Goal: Task Accomplishment & Management: Use online tool/utility

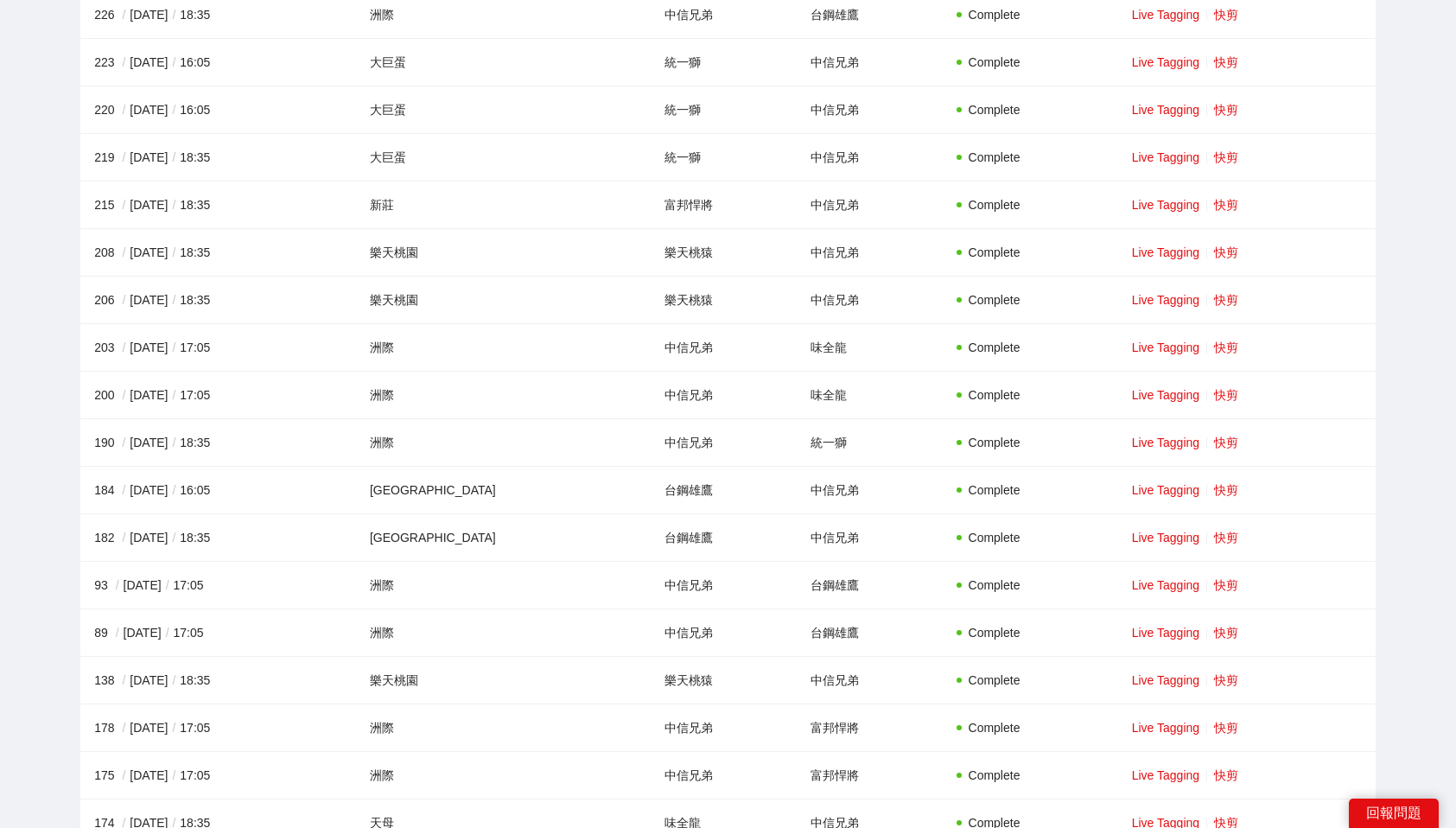
scroll to position [1938, 0]
click at [1220, 442] on link "快剪" at bounding box center [1226, 445] width 24 height 14
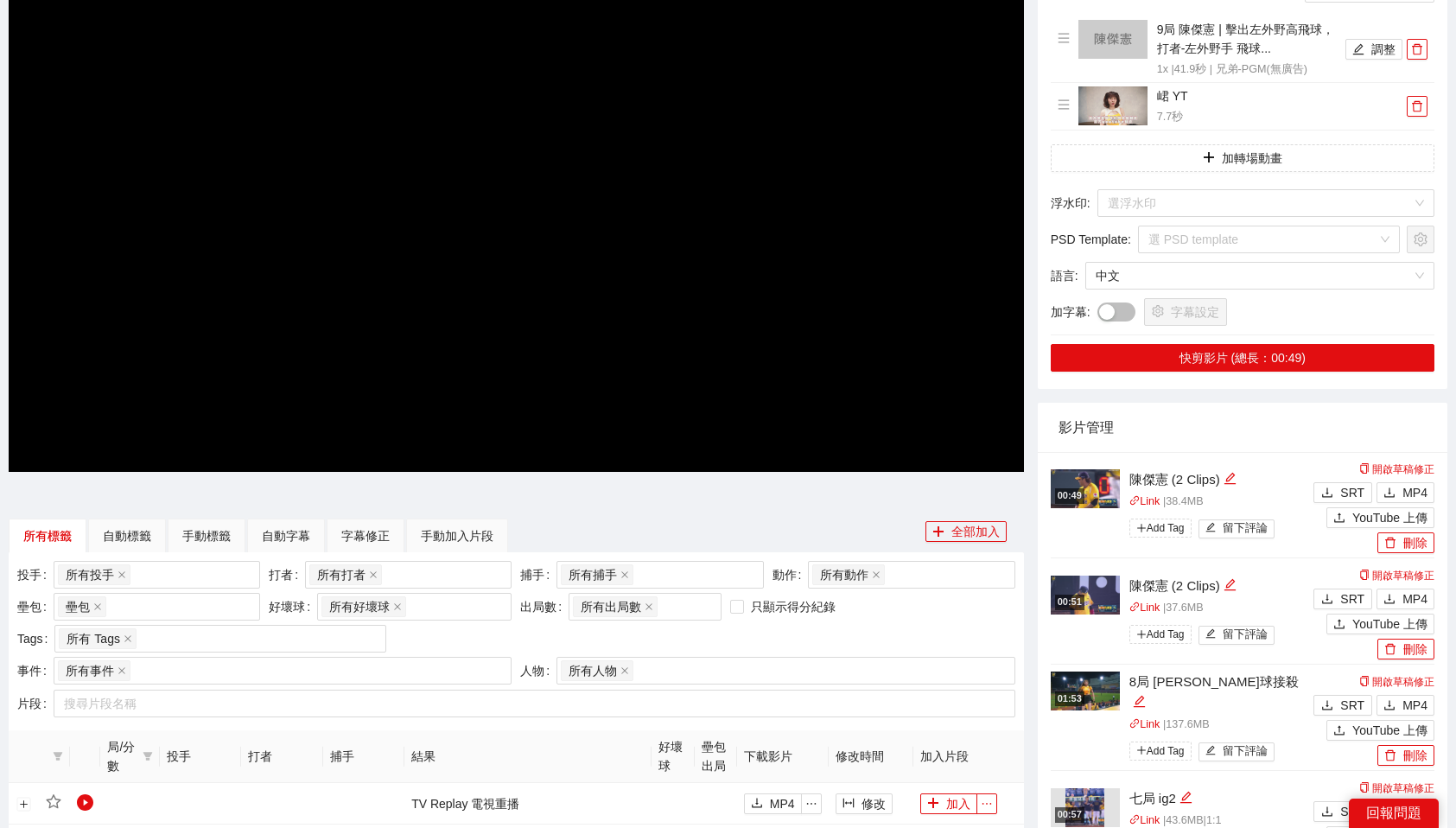
scroll to position [244, 0]
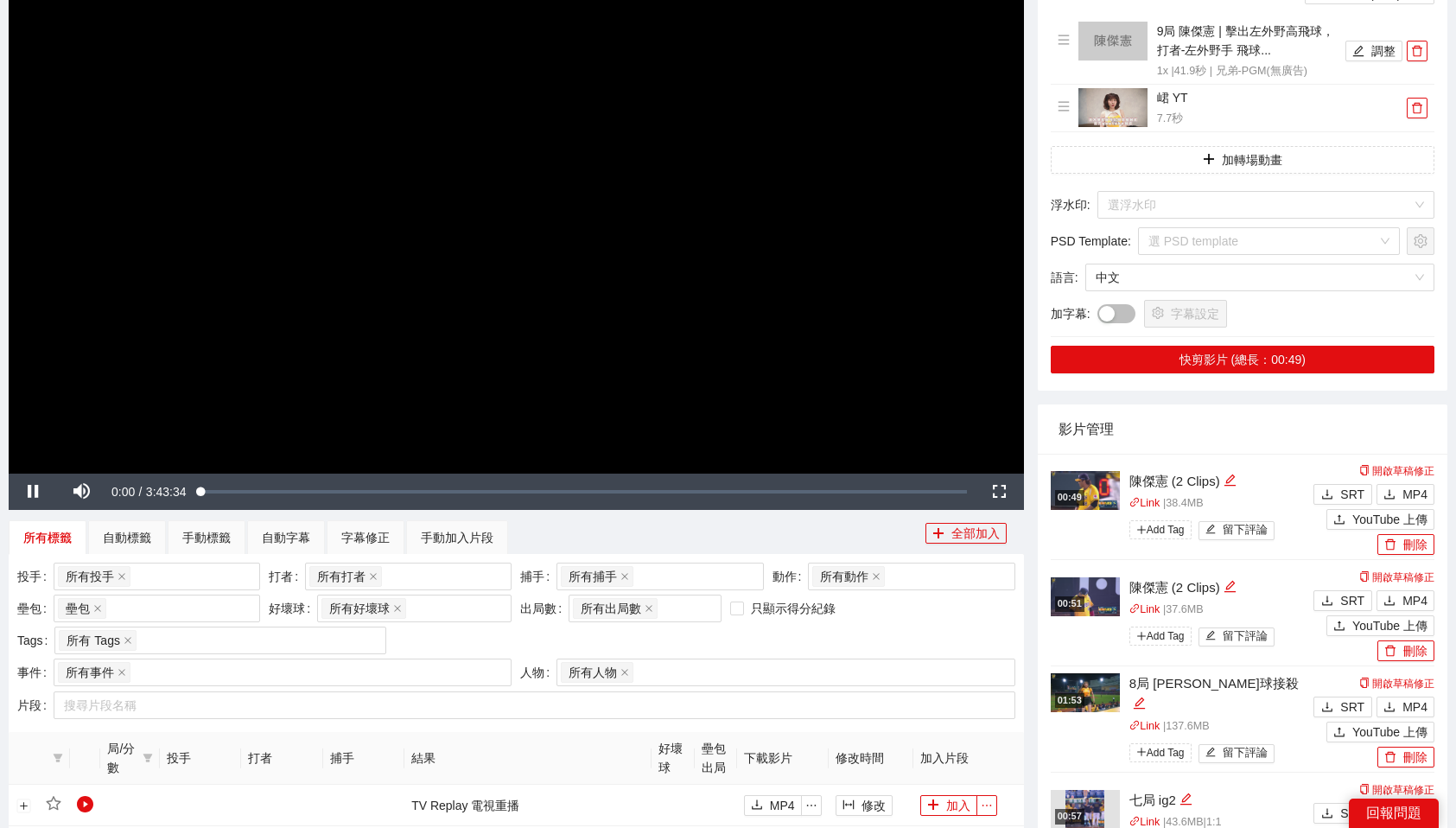
click at [835, 420] on video "Video Player" at bounding box center [516, 188] width 1015 height 571
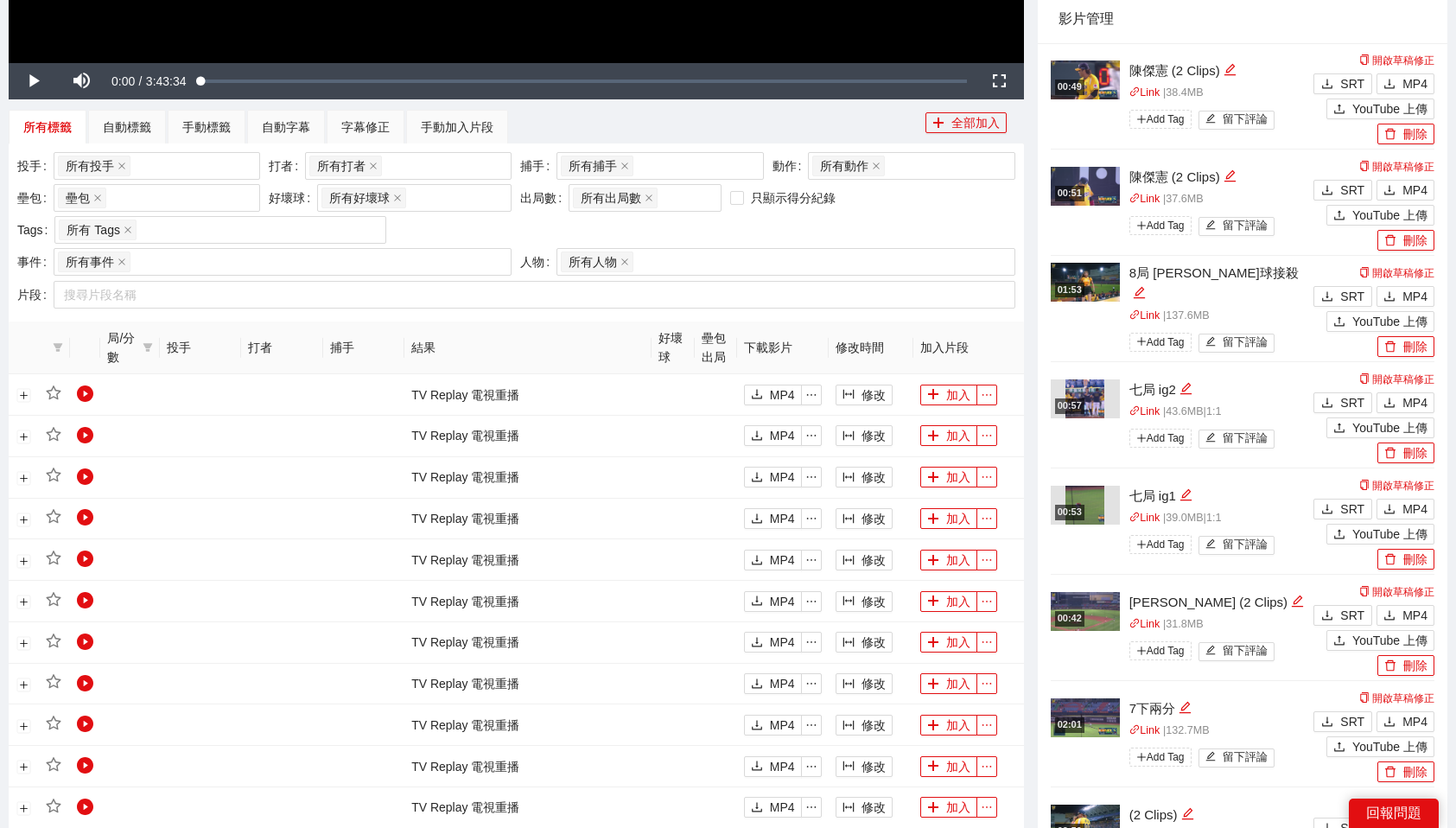
scroll to position [652, 0]
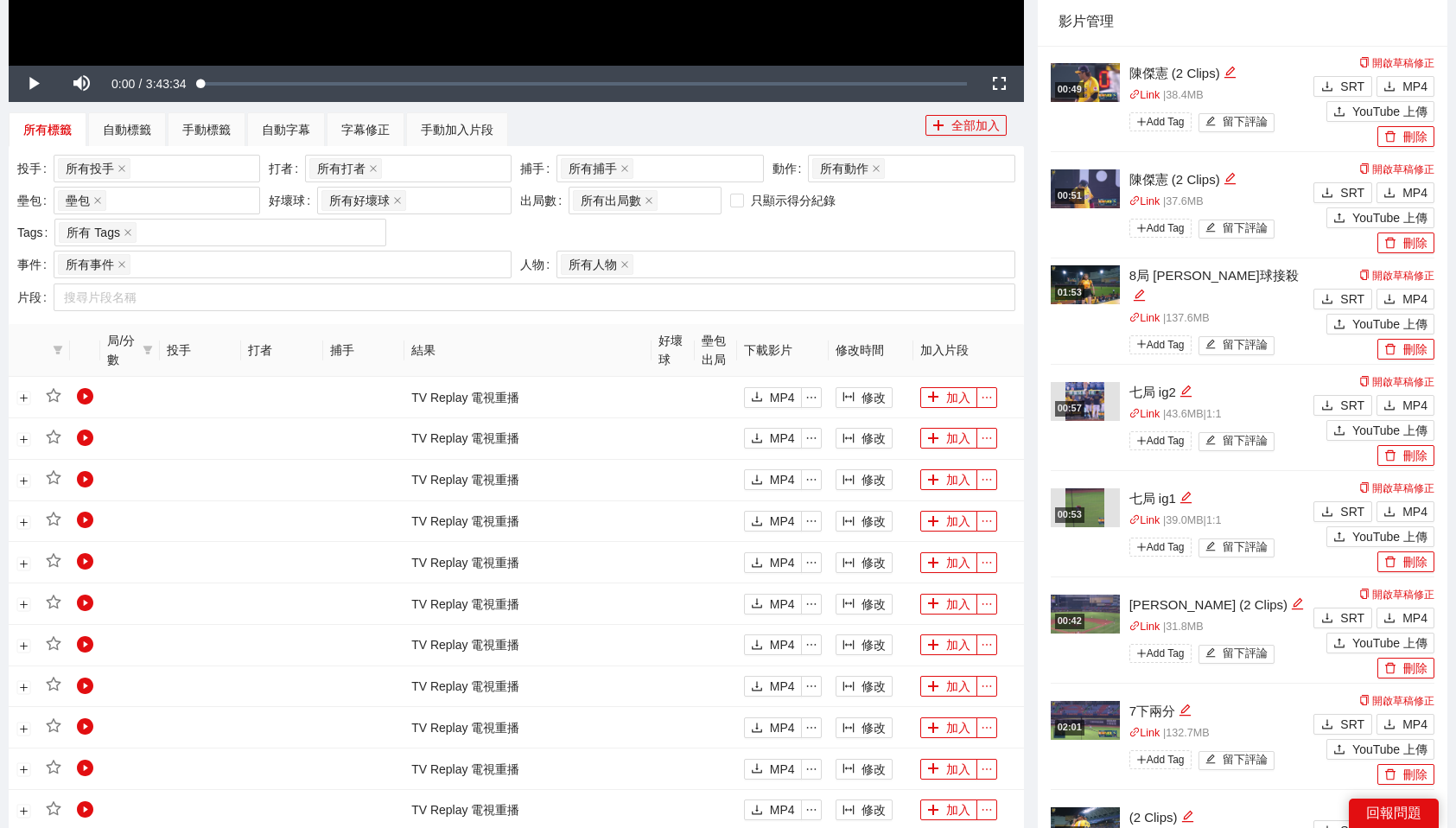
click at [1095, 292] on img at bounding box center [1085, 285] width 69 height 39
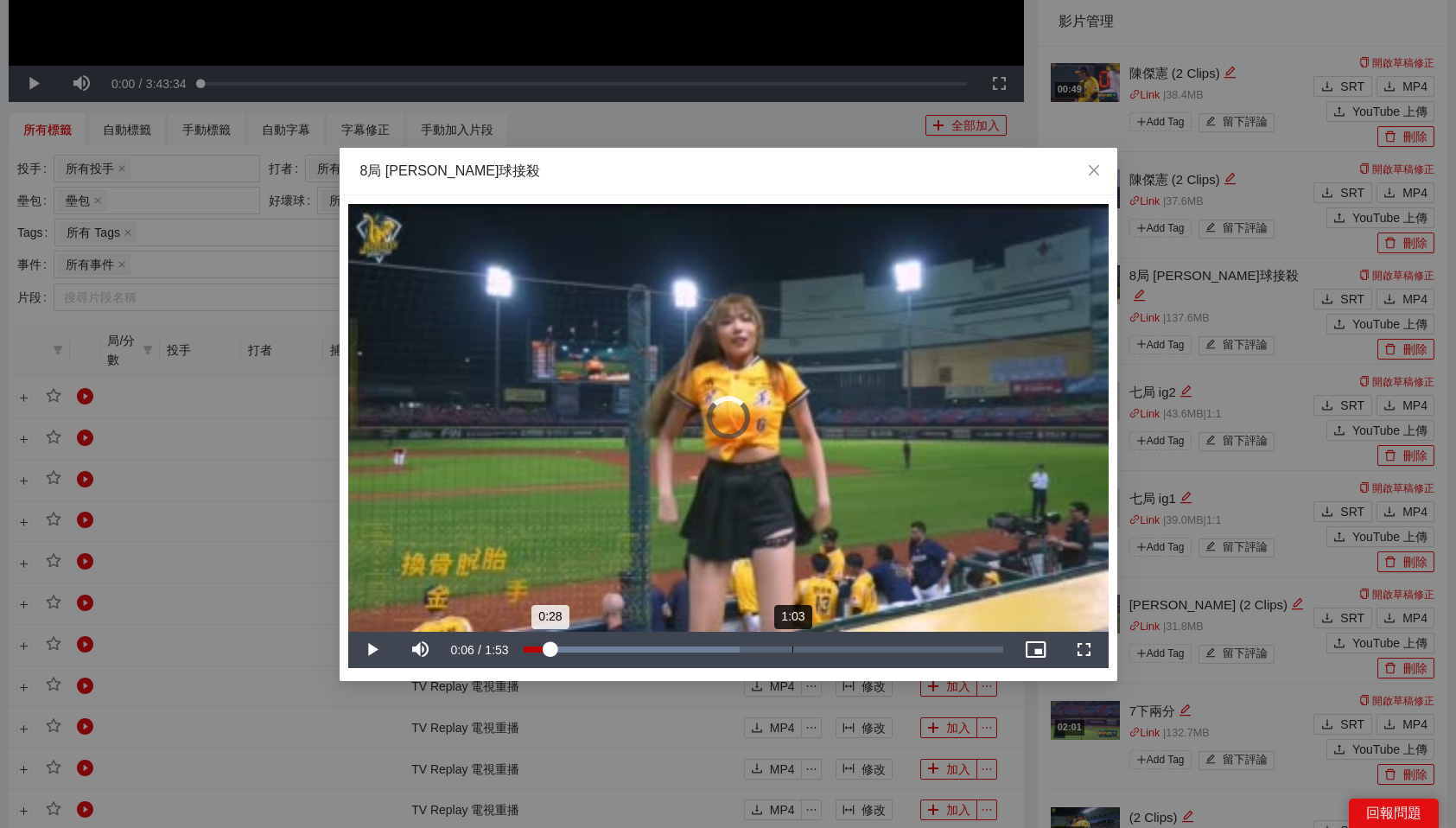
drag, startPoint x: 551, startPoint y: 647, endPoint x: 793, endPoint y: 644, distance: 242.0
click at [793, 644] on div "Loaded : 45.13% 1:03 0:28" at bounding box center [763, 649] width 497 height 36
click at [889, 645] on div "Loaded : 67.75% 1:26 1:04" at bounding box center [763, 649] width 497 height 36
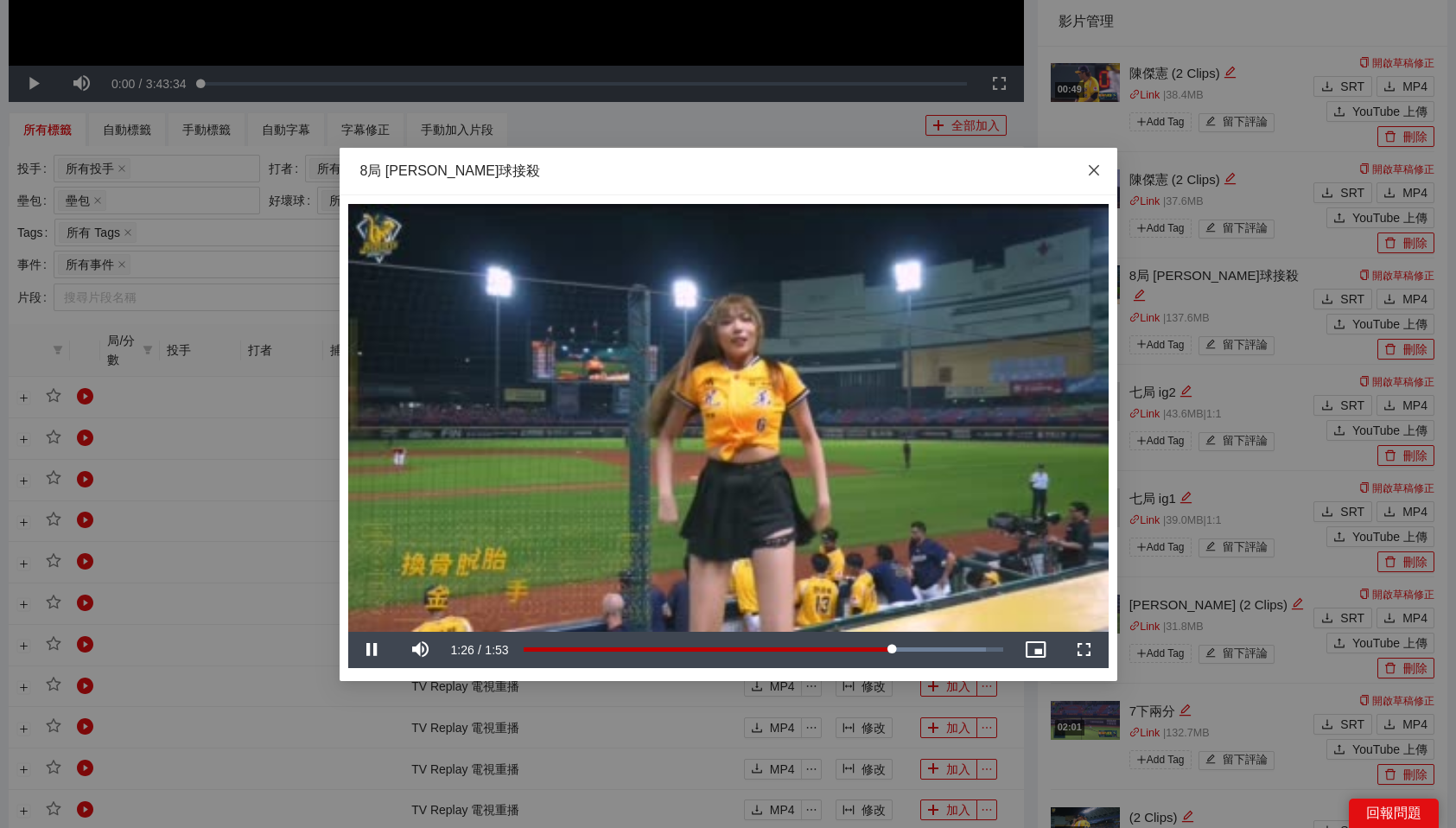
click at [1099, 177] on span "Close" at bounding box center [1094, 171] width 47 height 47
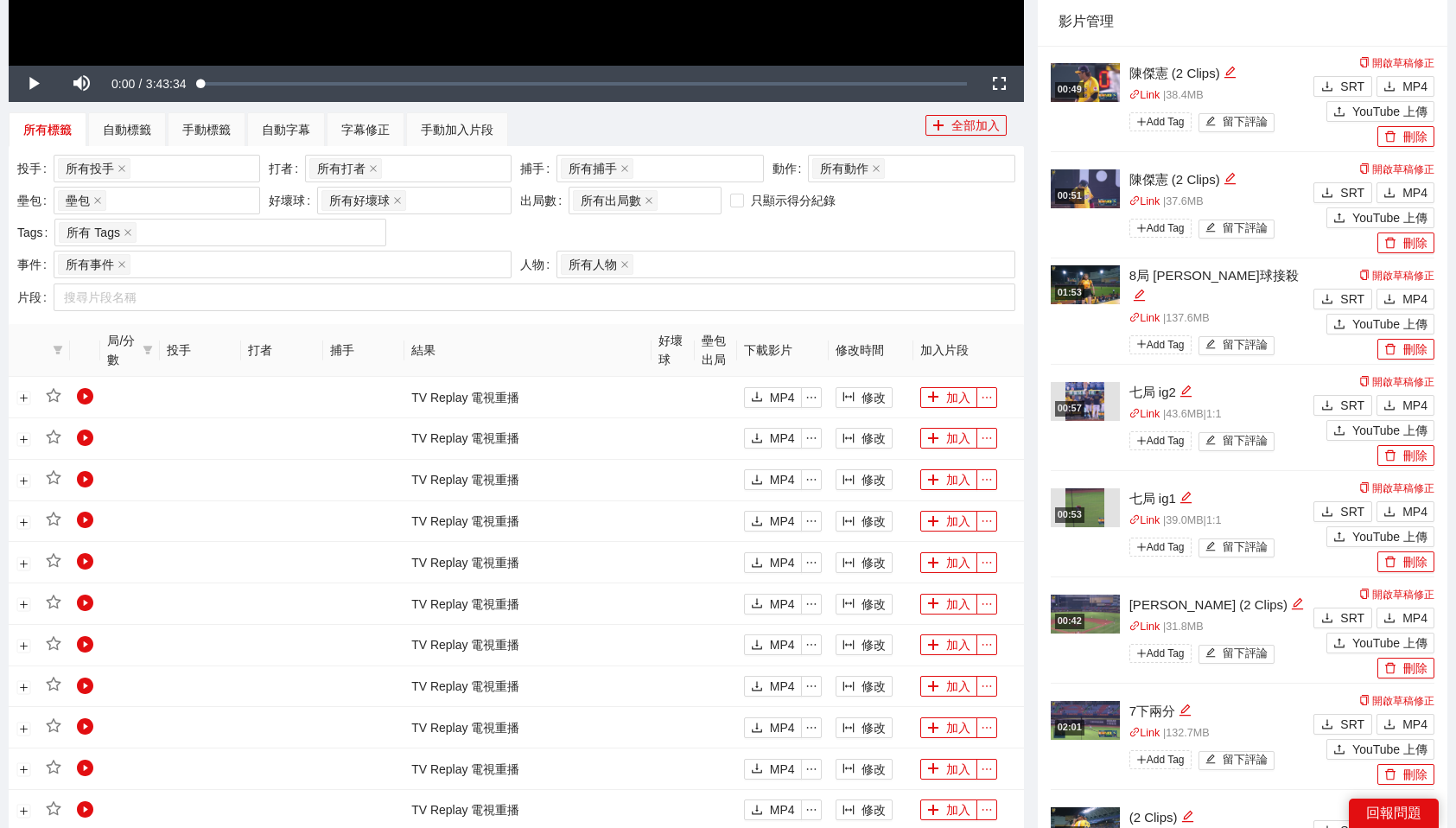
click at [1103, 86] on img at bounding box center [1085, 83] width 69 height 39
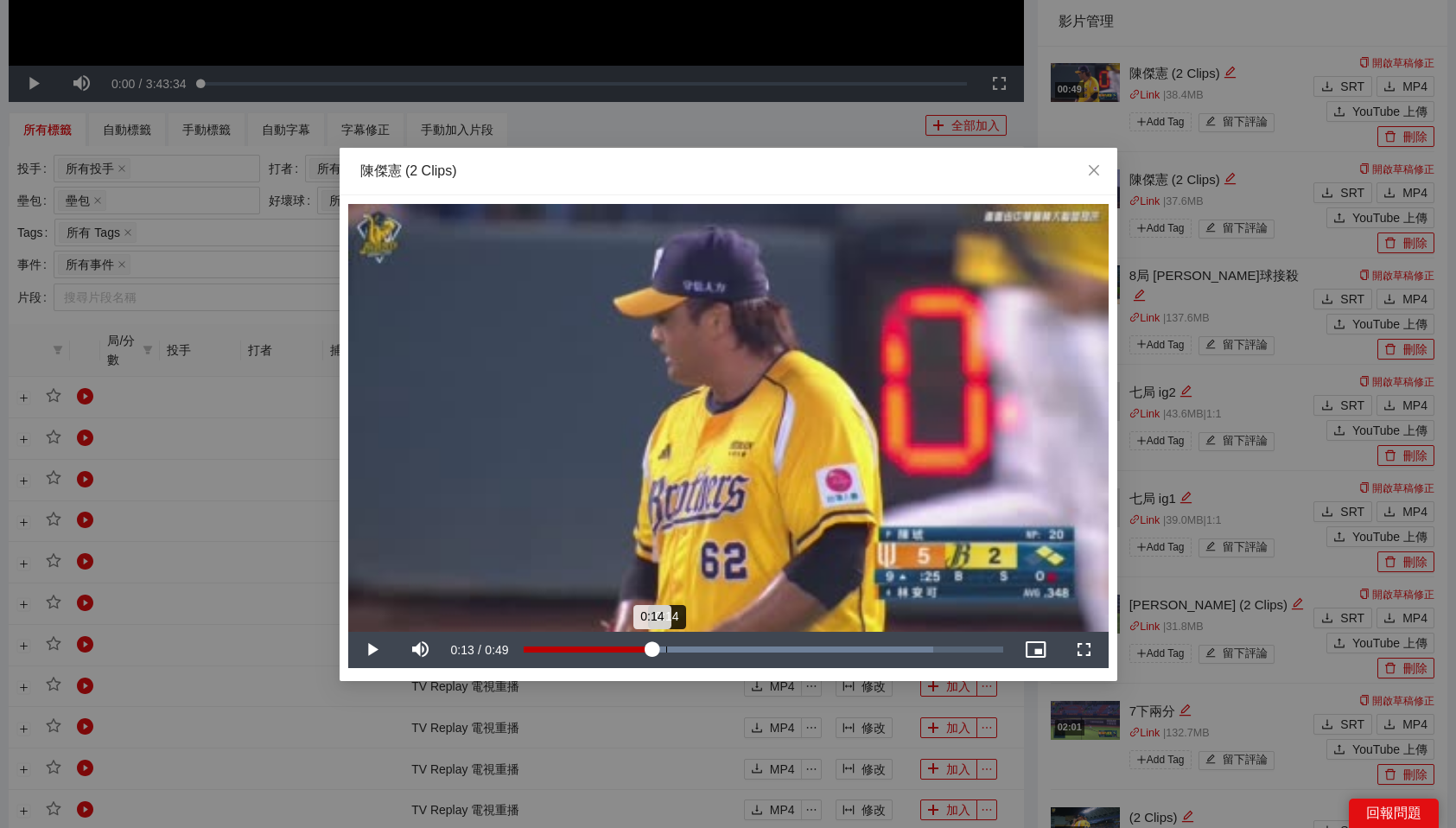
drag, startPoint x: 553, startPoint y: 645, endPoint x: 665, endPoint y: 646, distance: 112.0
click at [665, 646] on div "Loaded : 85.41% 0:14 0:14" at bounding box center [763, 649] width 497 height 36
click at [726, 648] on div "Loaded : 85.41% 0:21 0:14" at bounding box center [763, 650] width 480 height 6
click at [1095, 174] on icon "close" at bounding box center [1094, 170] width 14 height 14
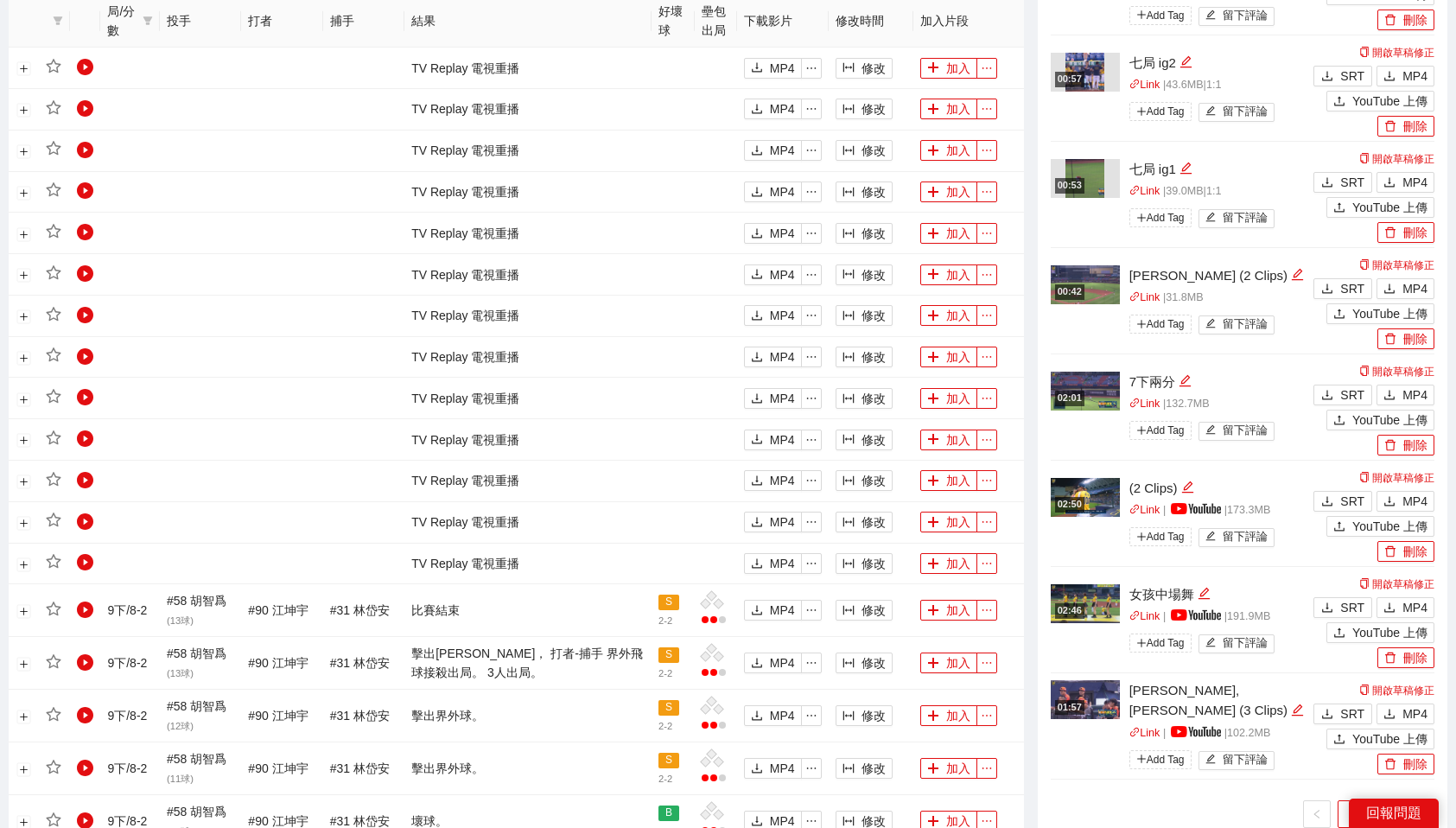
scroll to position [1029, 0]
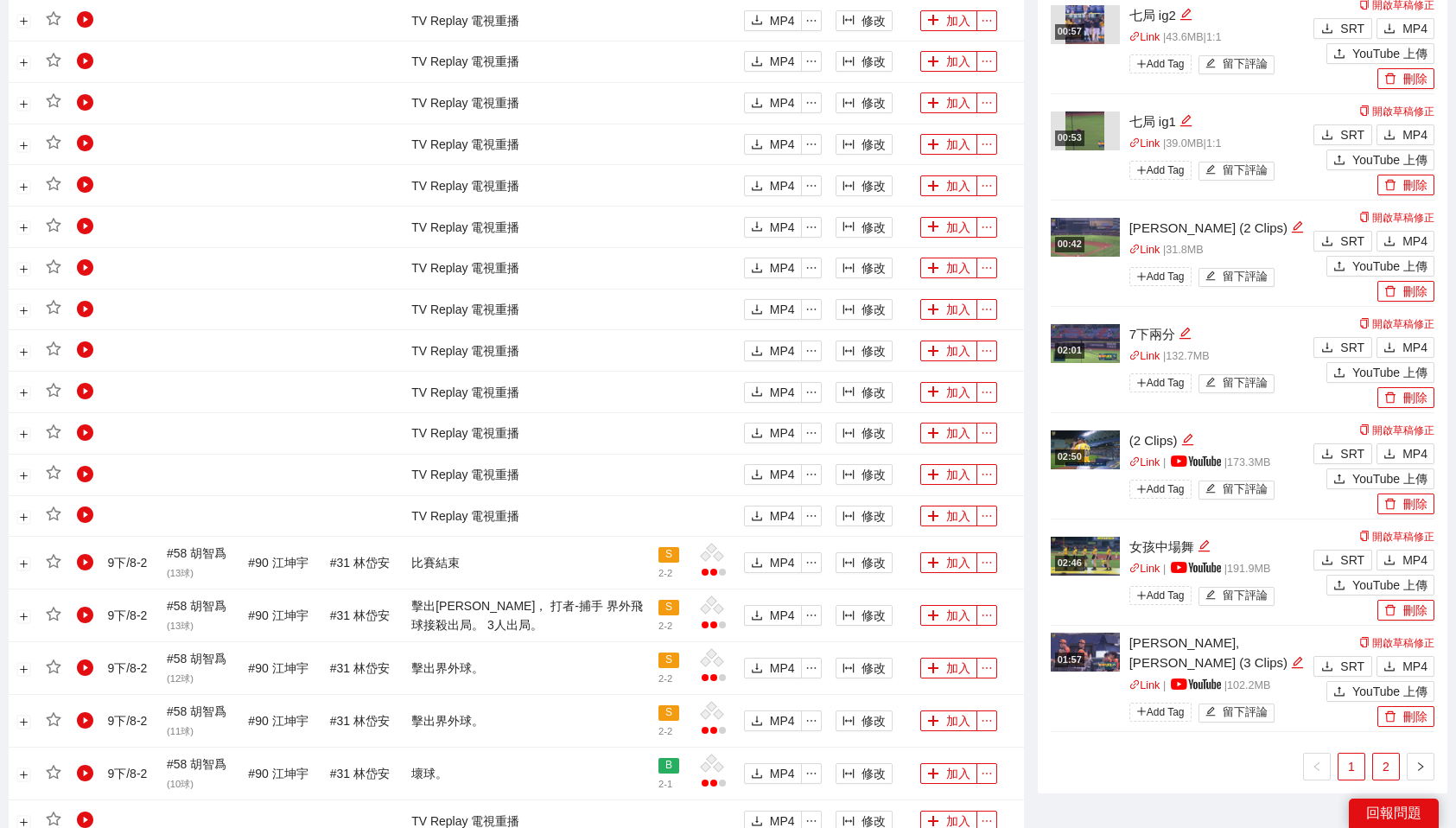
click at [1389, 765] on link "2" at bounding box center [1386, 767] width 26 height 26
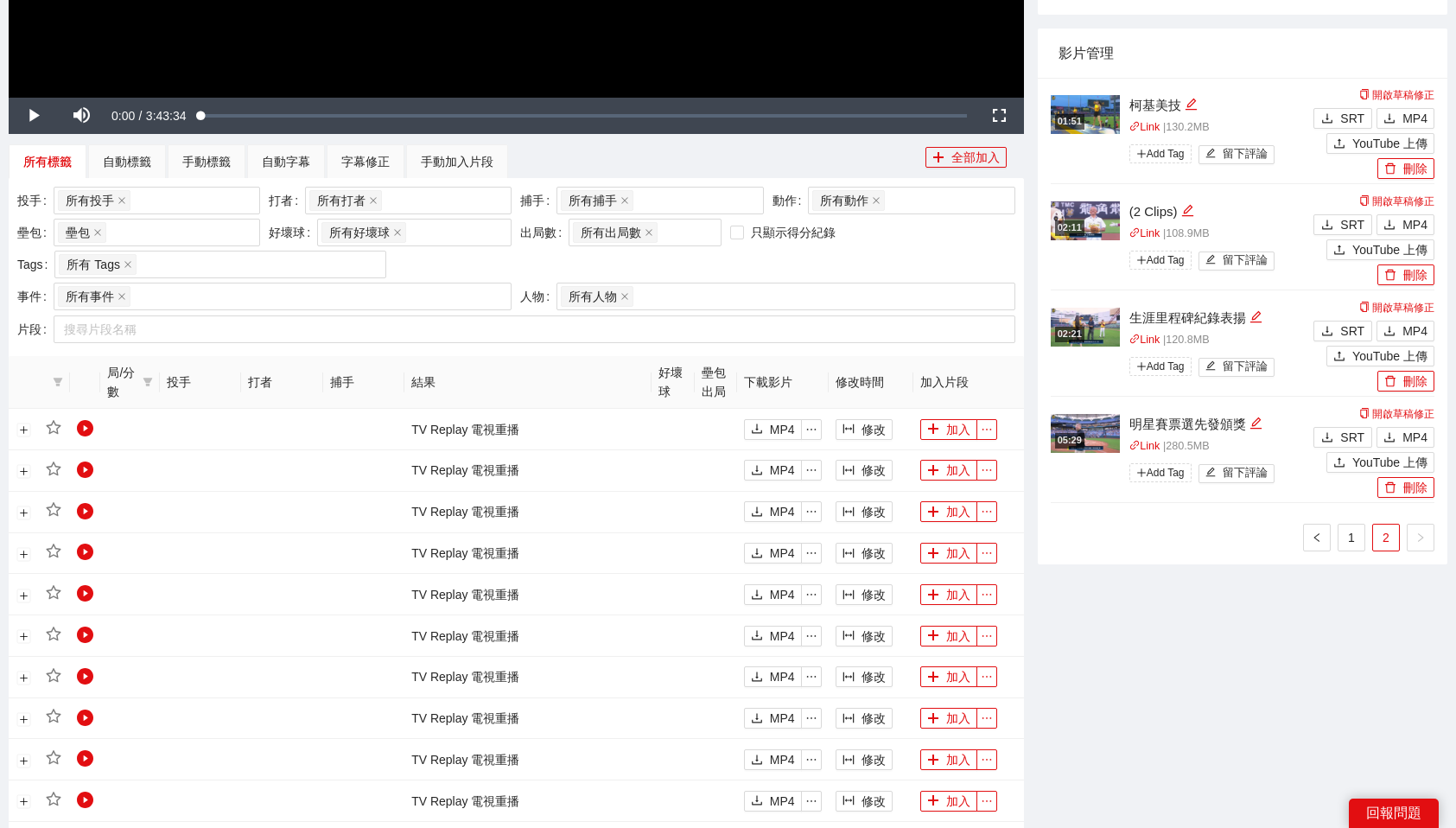
scroll to position [610, 0]
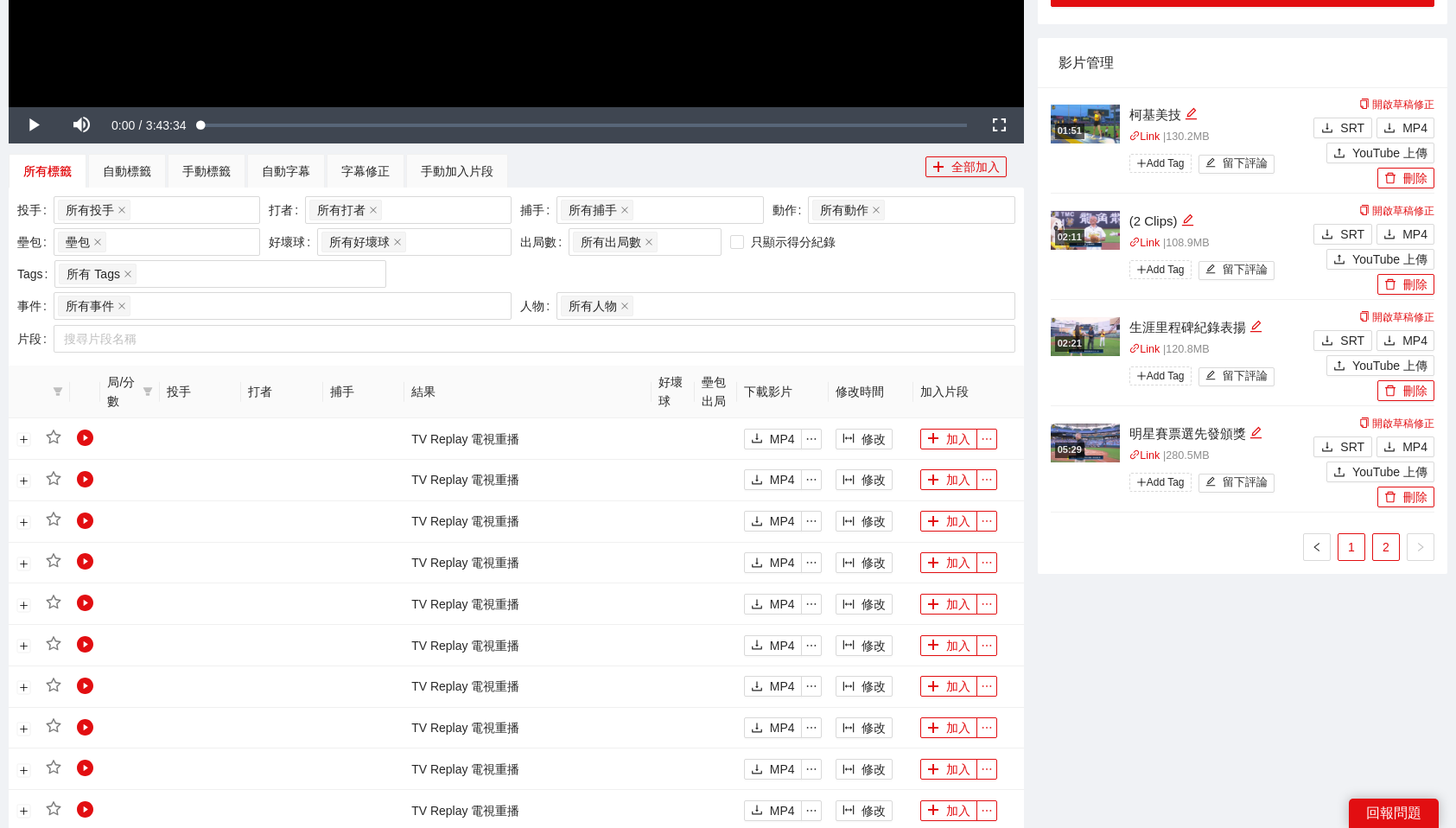
click at [1348, 545] on link "1" at bounding box center [1351, 547] width 26 height 26
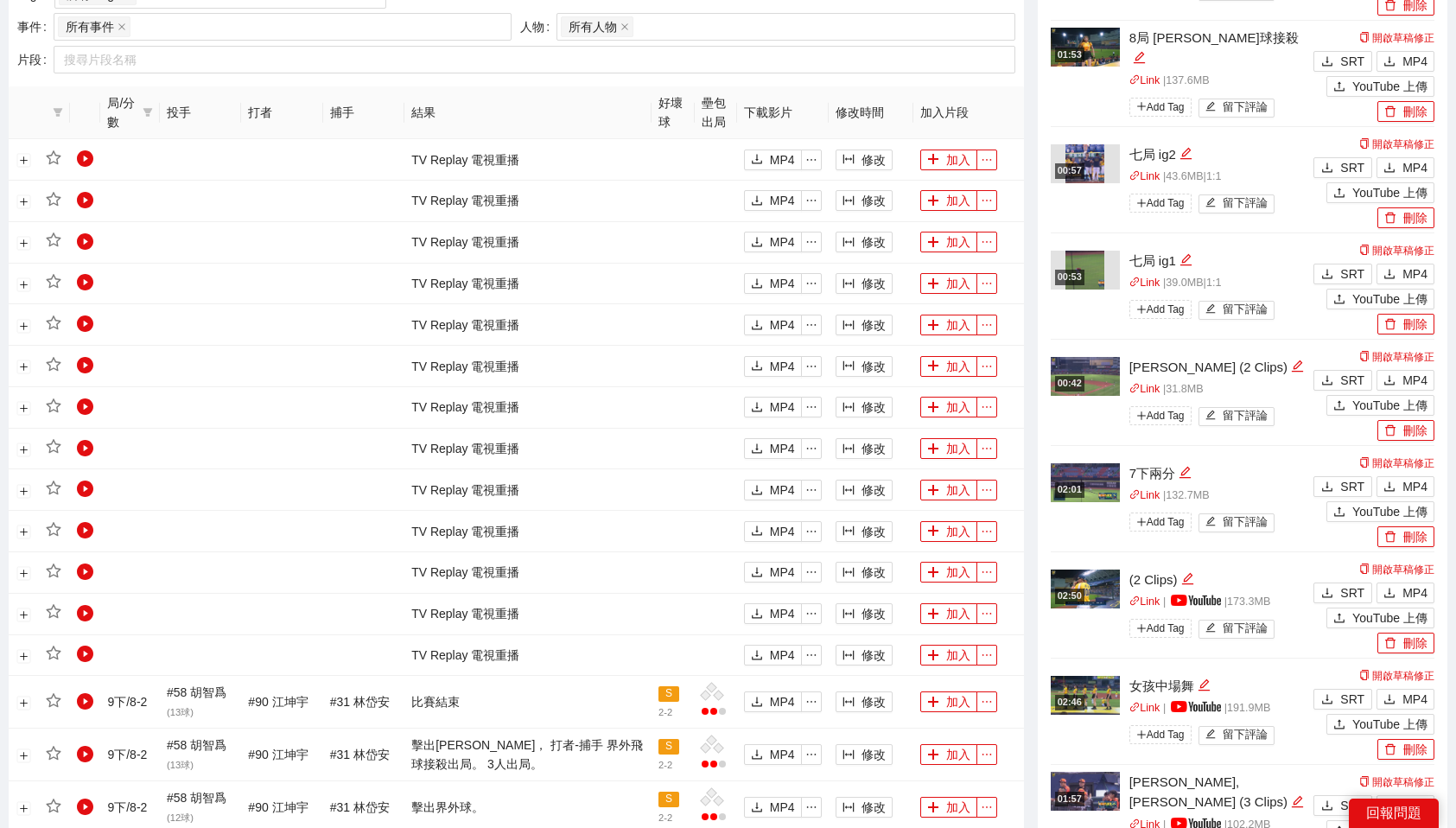
scroll to position [895, 0]
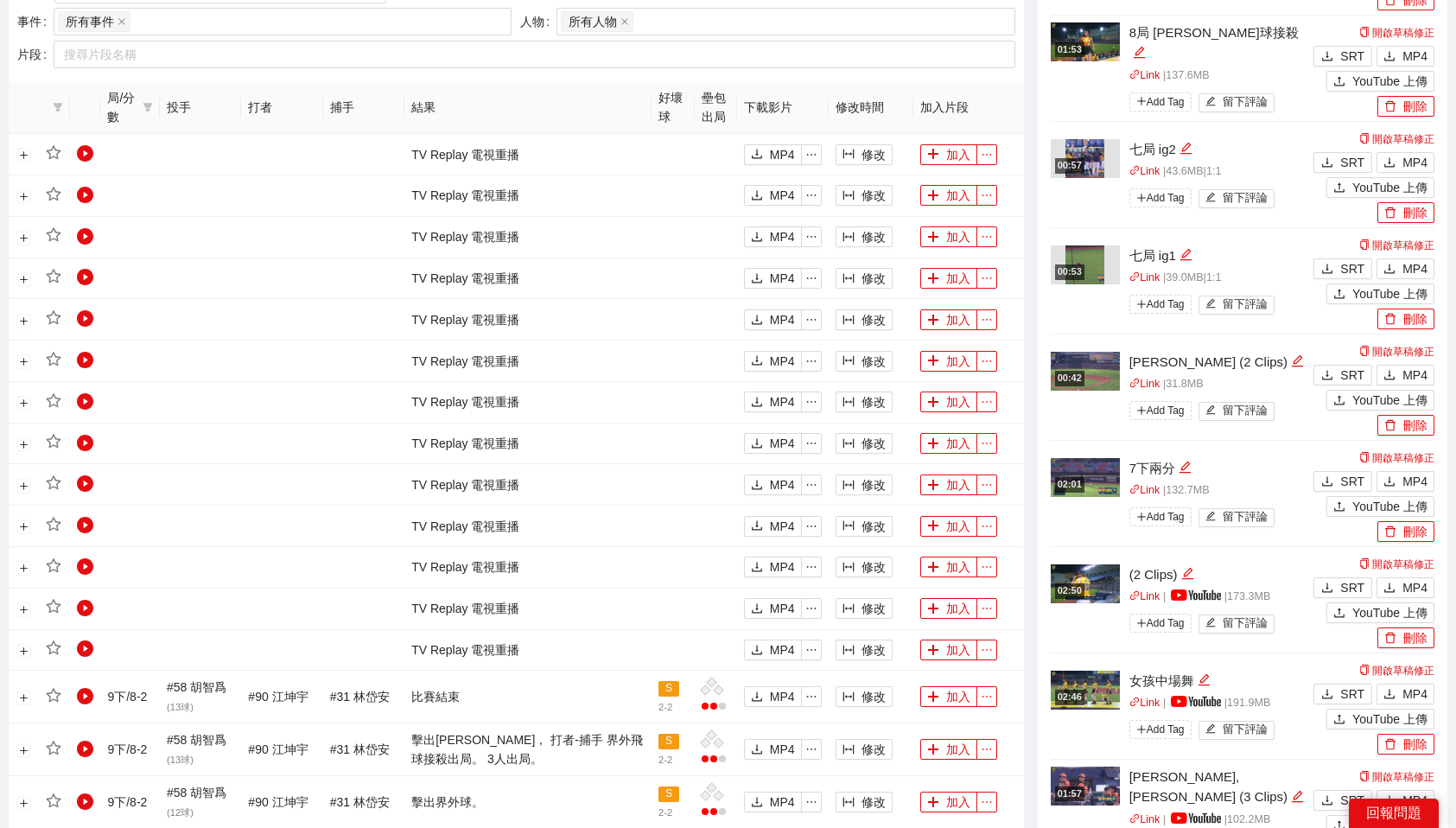
click at [1085, 380] on div "00:42" at bounding box center [1069, 378] width 29 height 15
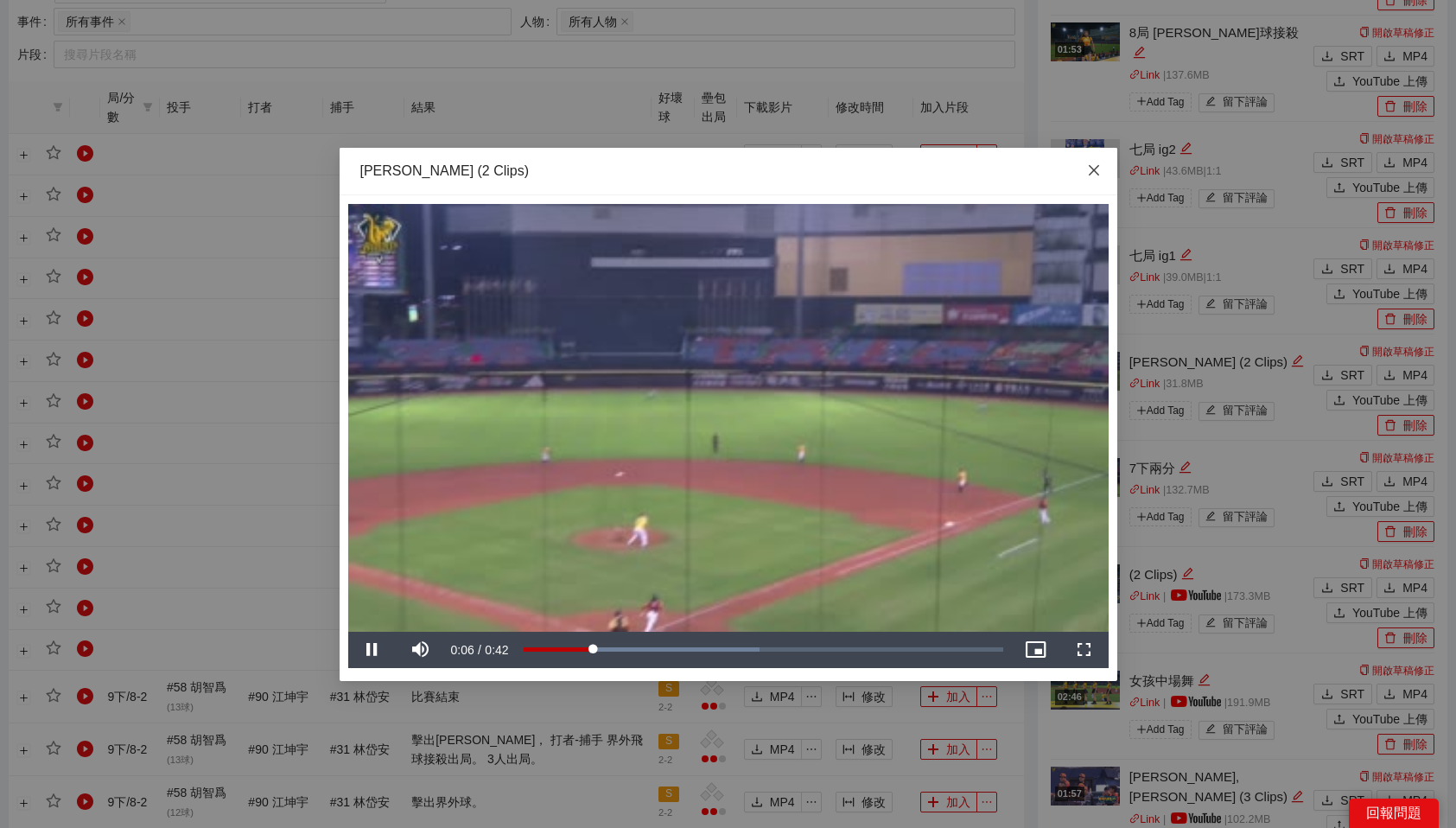
click at [1095, 167] on icon "close" at bounding box center [1094, 170] width 14 height 14
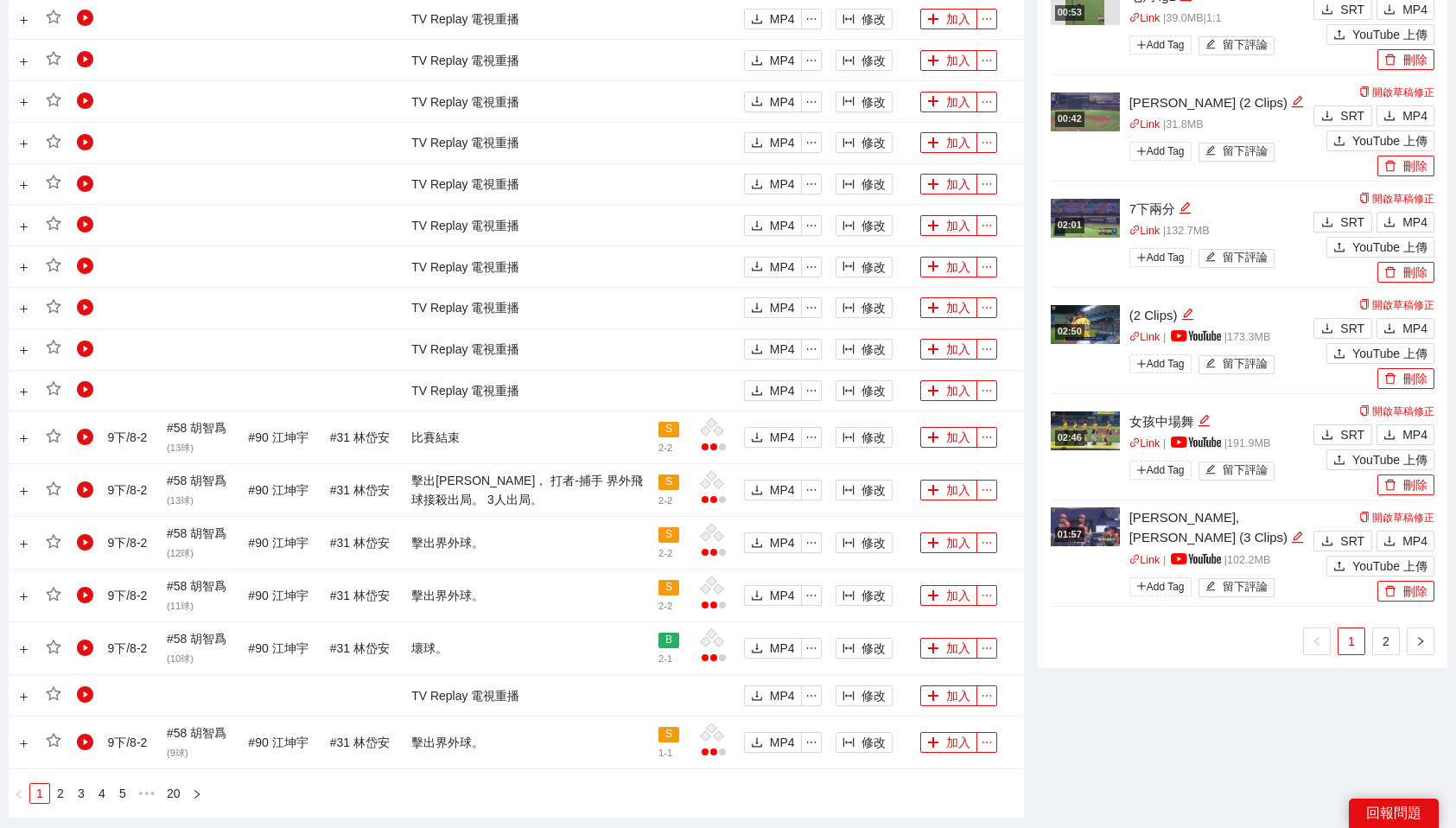
scroll to position [1151, 0]
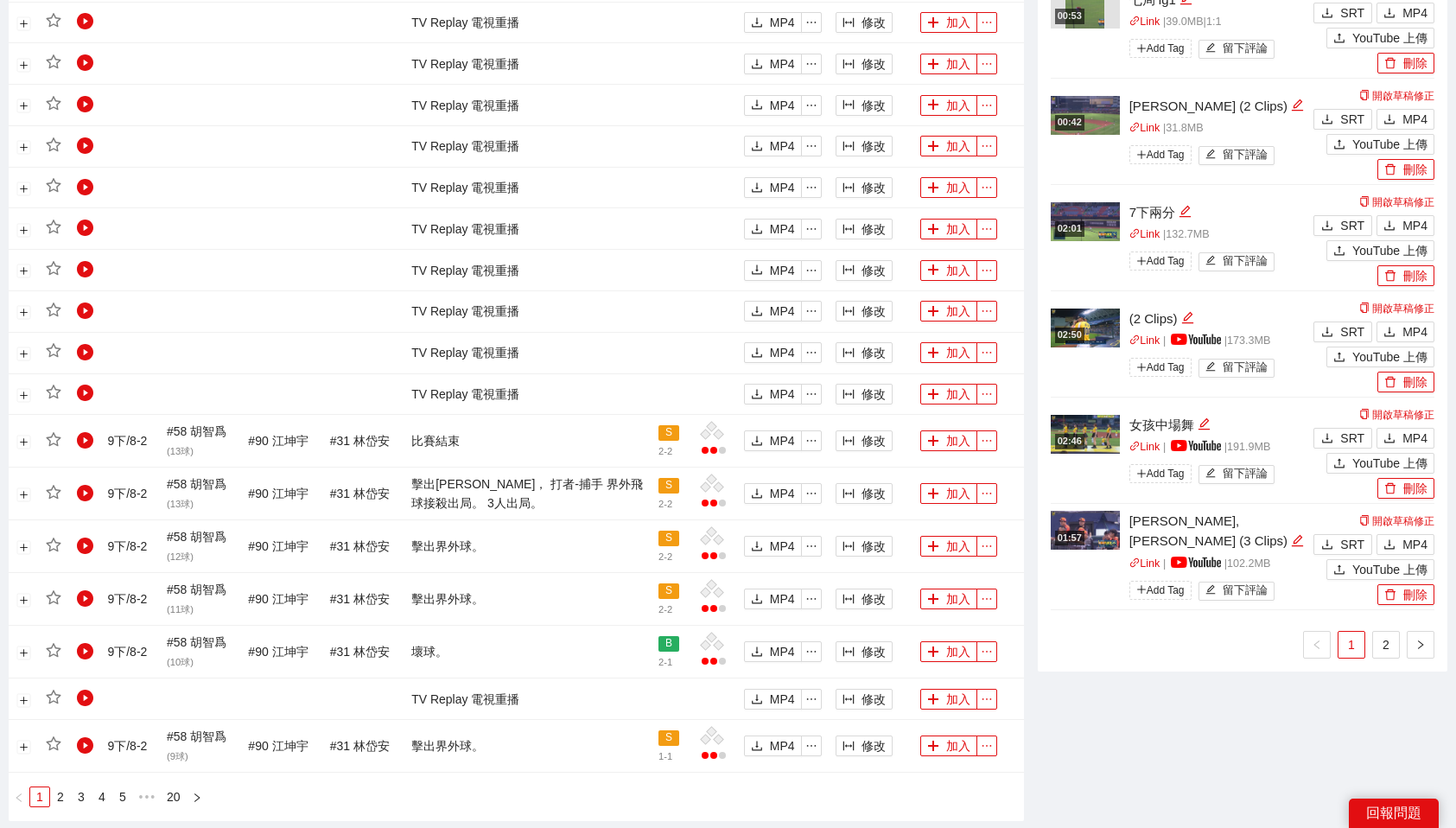
click at [1080, 545] on div "01:57" at bounding box center [1069, 537] width 29 height 15
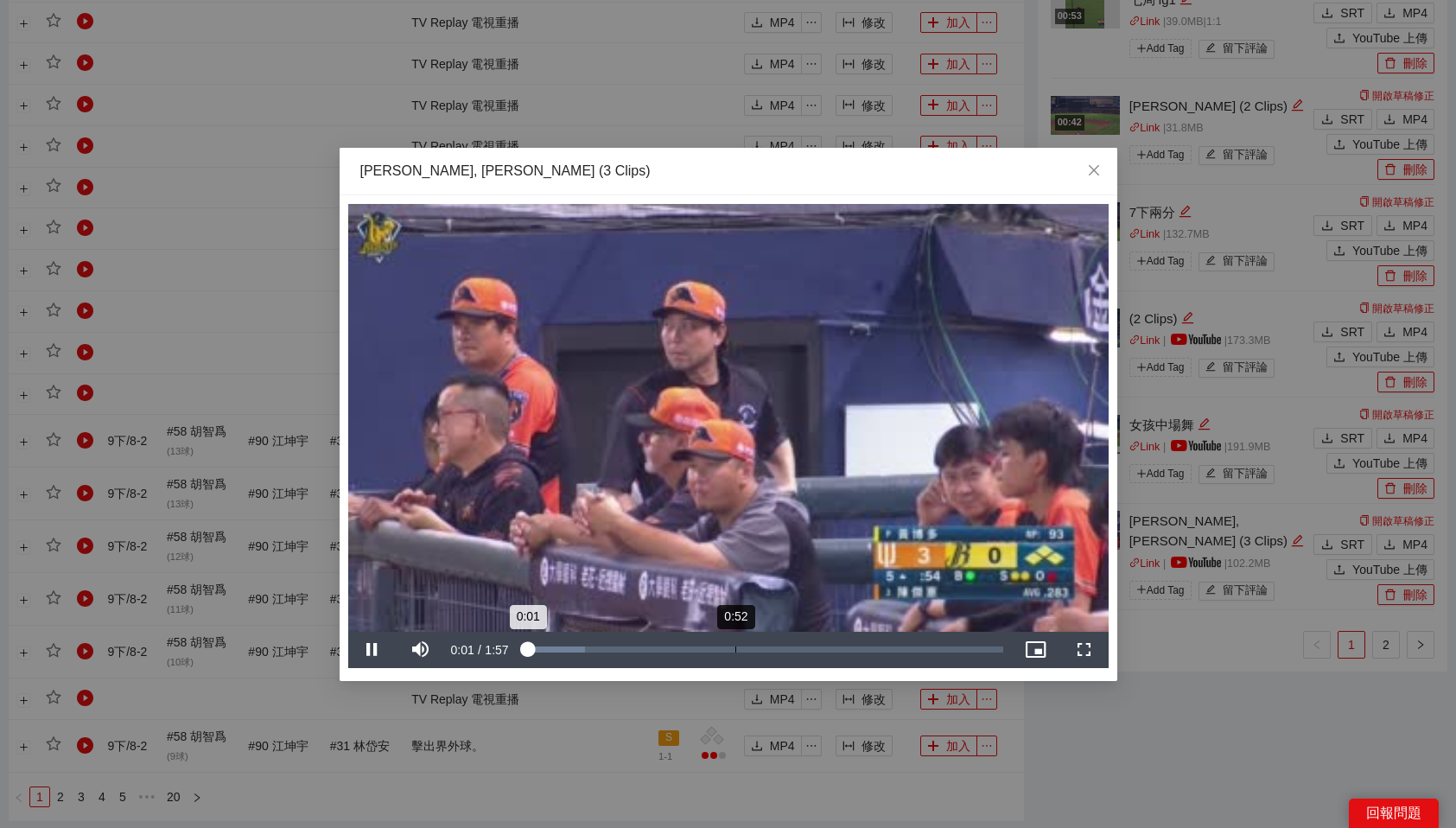
click at [734, 646] on div "Loaded : 12.86% 0:52 0:01" at bounding box center [763, 649] width 497 height 36
click at [685, 652] on div "0:39" at bounding box center [685, 650] width 1 height 6
click at [655, 652] on div "0:32" at bounding box center [655, 650] width 1 height 6
click at [626, 649] on div "0:25" at bounding box center [626, 650] width 1 height 6
click at [623, 653] on div "Loaded : 60.53% 0:24 0:26" at bounding box center [763, 649] width 497 height 36
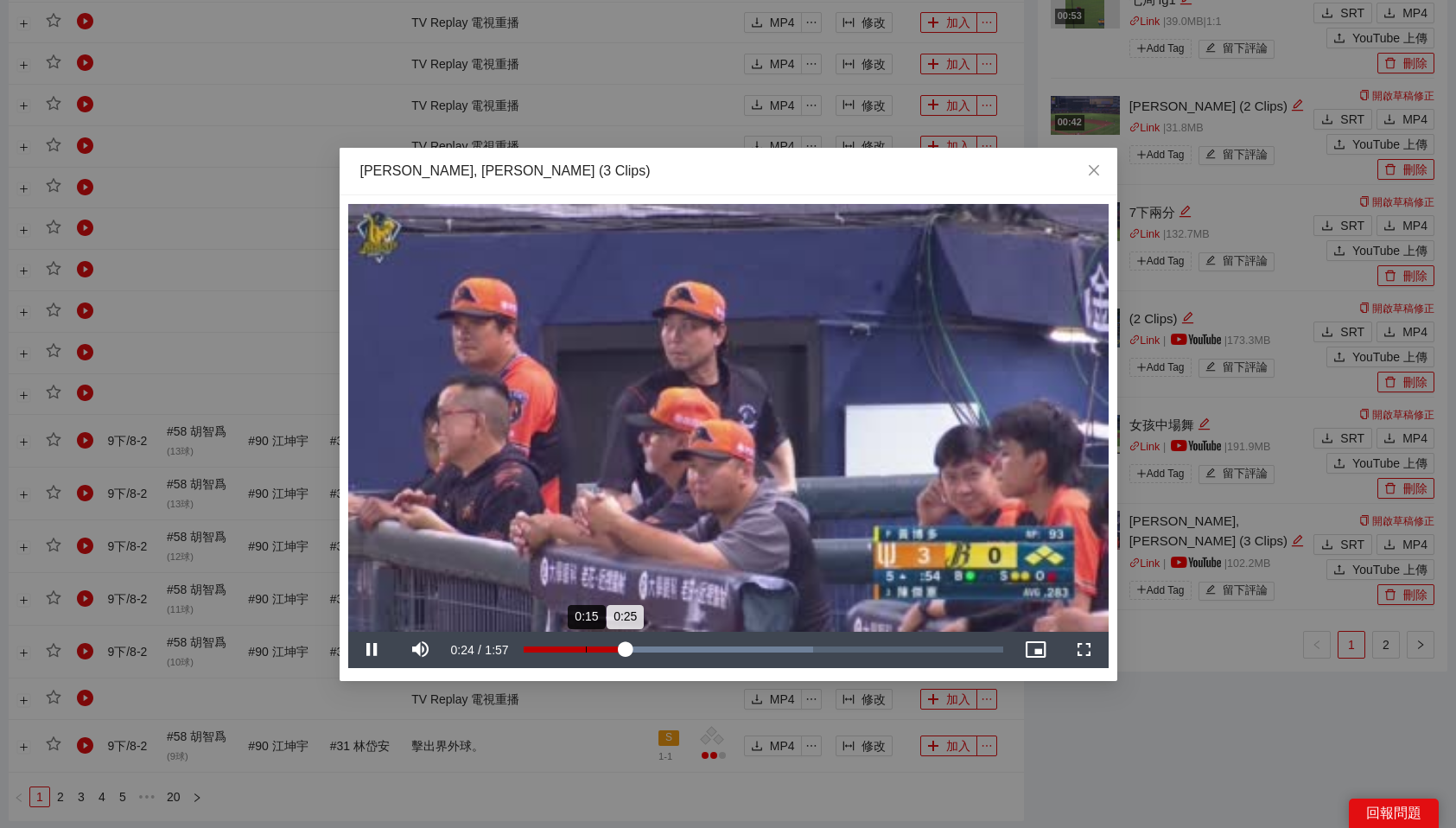
click at [586, 648] on div "0:15" at bounding box center [586, 650] width 1 height 6
click at [567, 648] on div "0:15" at bounding box center [556, 650] width 64 height 6
click at [559, 648] on div "0:12" at bounding box center [548, 650] width 50 height 6
click at [686, 545] on video "Video Player" at bounding box center [728, 418] width 761 height 428
